Goal: Connect with others: Connect with others

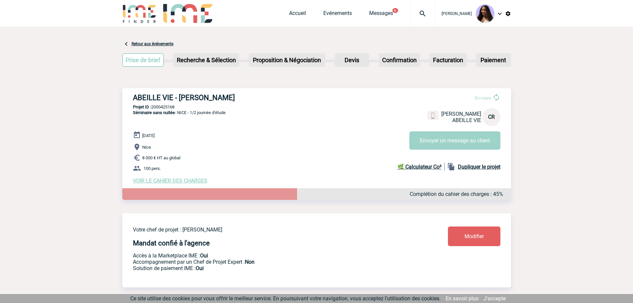
click at [414, 13] on img at bounding box center [423, 14] width 24 height 8
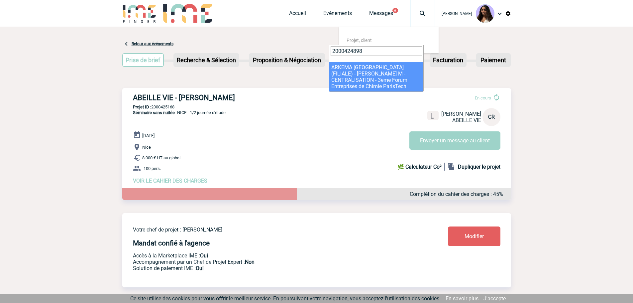
type input "2000424898"
select select "24399"
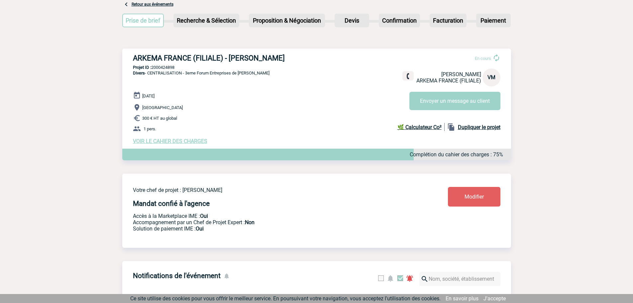
scroll to position [44, 0]
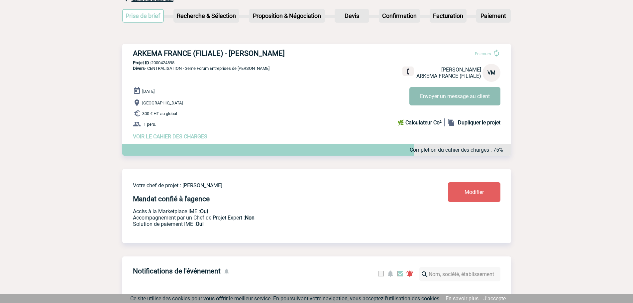
click at [447, 97] on button "Envoyer un message au client" at bounding box center [455, 96] width 91 height 18
